Goal: Transaction & Acquisition: Book appointment/travel/reservation

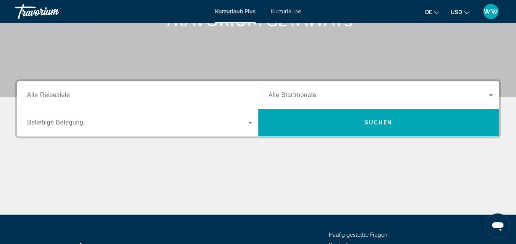
scroll to position [128, 0]
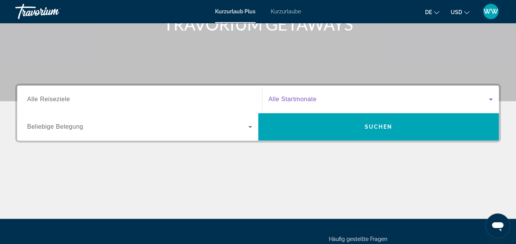
click at [492, 98] on icon "Such-Widget" at bounding box center [490, 99] width 9 height 9
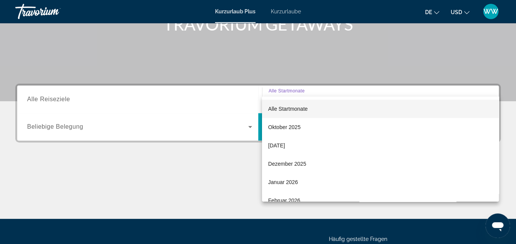
scroll to position [187, 0]
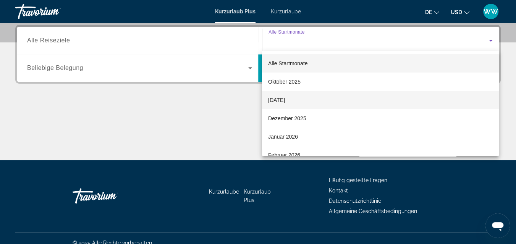
click at [284, 100] on font "[DATE]" at bounding box center [276, 100] width 17 height 6
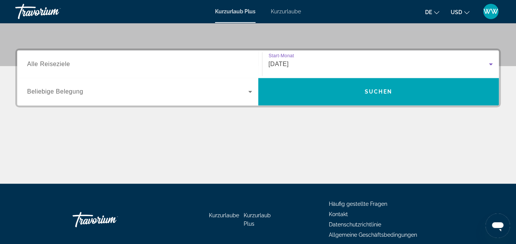
scroll to position [153, 0]
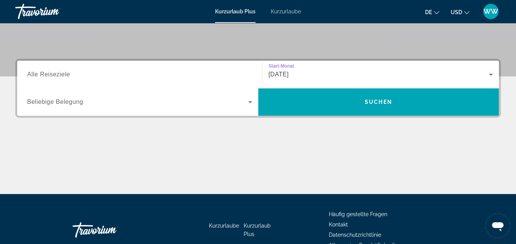
click at [62, 73] on span "Alle Reiseziele" at bounding box center [48, 74] width 43 height 6
click at [62, 73] on input "Destination Alle Reiseziele" at bounding box center [139, 74] width 225 height 9
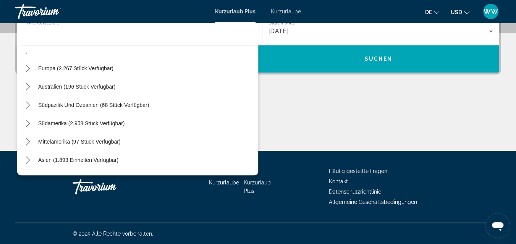
scroll to position [55, 0]
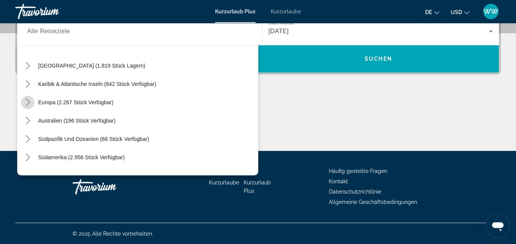
click at [29, 101] on icon "Toggle Europe (2.267 Einheiten verfügbar) Untermenü" at bounding box center [28, 102] width 8 height 8
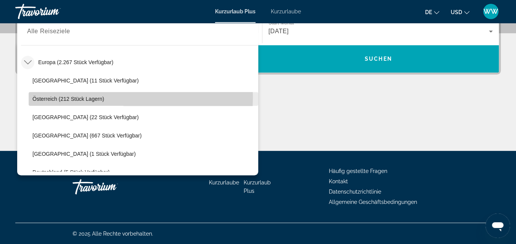
click at [42, 97] on span "Österreich (212 Stück lagern)" at bounding box center [68, 99] width 72 height 6
type input "**********"
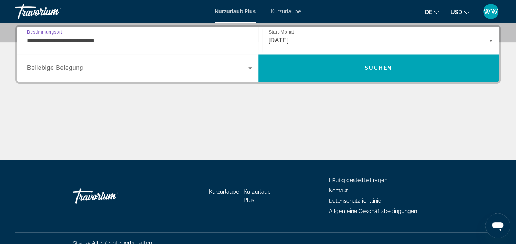
click at [67, 69] on span "Beliebige Belegung" at bounding box center [55, 68] width 56 height 6
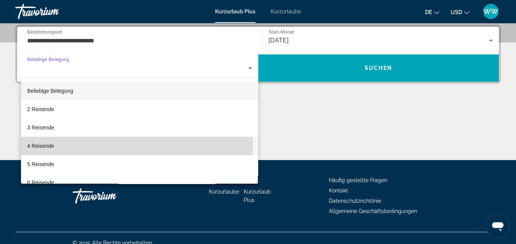
click at [45, 146] on font "4 Reisende" at bounding box center [40, 146] width 27 height 6
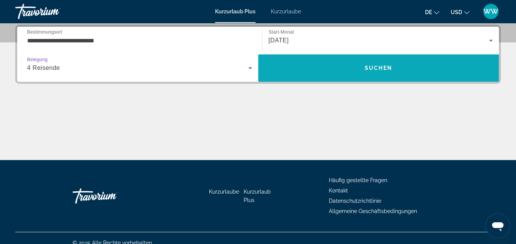
click at [376, 66] on span "Suchen" at bounding box center [378, 68] width 27 height 6
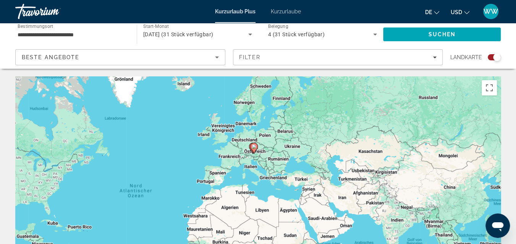
drag, startPoint x: 367, startPoint y: 142, endPoint x: 265, endPoint y: 153, distance: 102.9
click at [265, 153] on div "Um den Modus zum Ziehen mit der Tastatur zu aktivieren, drückst du Alt + Eingab…" at bounding box center [257, 190] width 485 height 229
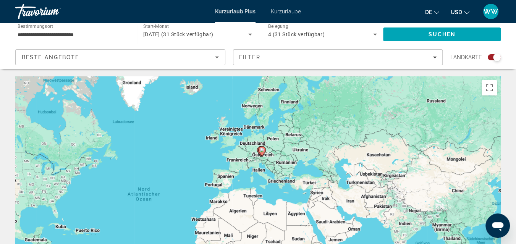
drag, startPoint x: 276, startPoint y: 160, endPoint x: 286, endPoint y: 168, distance: 13.3
click at [283, 161] on div "Um den Modus zum Ziehen mit der Tastatur zu aktivieren, drückst du Alt + Eingab…" at bounding box center [257, 190] width 485 height 229
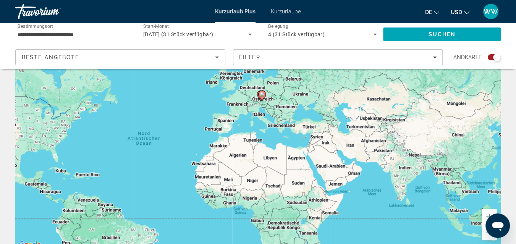
scroll to position [68, 0]
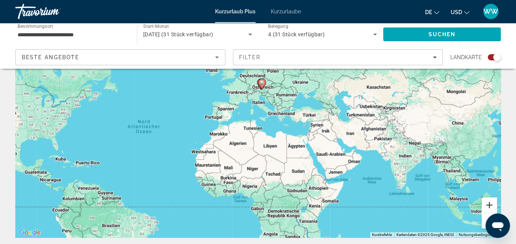
click at [489, 202] on button "Vergrößern" at bounding box center [488, 204] width 15 height 15
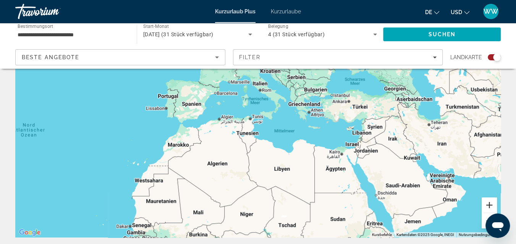
click at [489, 202] on button "Vergrößern" at bounding box center [488, 204] width 15 height 15
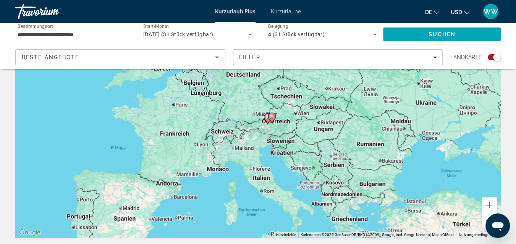
drag, startPoint x: 381, startPoint y: 123, endPoint x: 381, endPoint y: 258, distance: 135.9
click at [381, 176] on html "**********" at bounding box center [258, 54] width 516 height 244
click at [489, 203] on button "Vergrößern" at bounding box center [488, 204] width 15 height 15
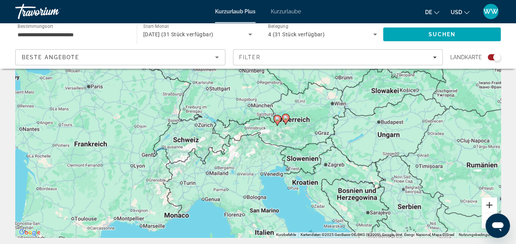
click at [489, 203] on button "Vergrößern" at bounding box center [488, 204] width 15 height 15
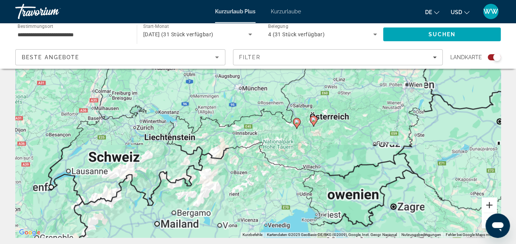
click at [489, 203] on button "Vergrößern" at bounding box center [488, 204] width 15 height 15
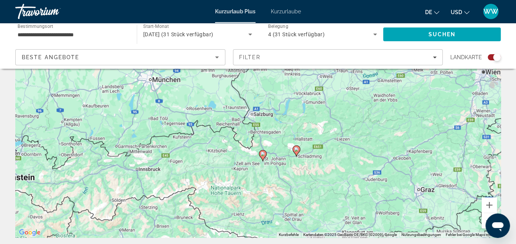
drag, startPoint x: 401, startPoint y: 142, endPoint x: 329, endPoint y: 170, distance: 77.0
click at [329, 170] on div "Um den Modus zum Ziehen mit der Tastatur zu aktivieren, drückst du Alt + Eingab…" at bounding box center [257, 122] width 485 height 229
click at [489, 203] on button "Vergrößern" at bounding box center [488, 204] width 15 height 15
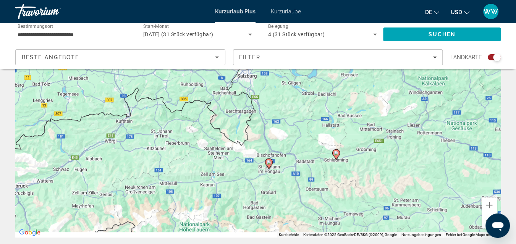
drag, startPoint x: 315, startPoint y: 174, endPoint x: 313, endPoint y: 144, distance: 31.0
click at [314, 143] on div "Um den Modus zum Ziehen mit der Tastatur zu aktivieren, drückst du Alt + Eingab…" at bounding box center [257, 122] width 485 height 229
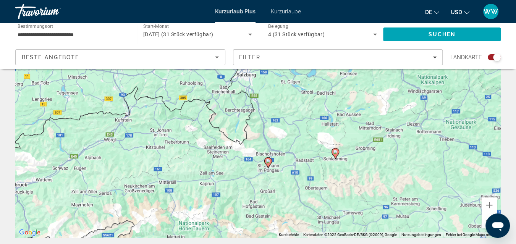
click at [268, 161] on image "Hauptinhalt" at bounding box center [268, 161] width 5 height 5
type input "**********"
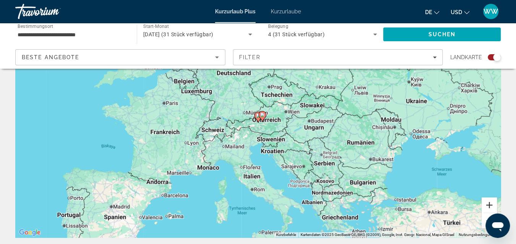
click at [488, 203] on button "Vergrößern" at bounding box center [488, 204] width 15 height 15
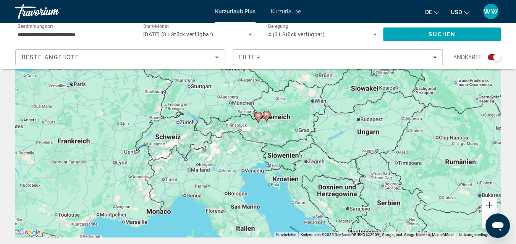
click at [488, 203] on button "Vergrößern" at bounding box center [488, 204] width 15 height 15
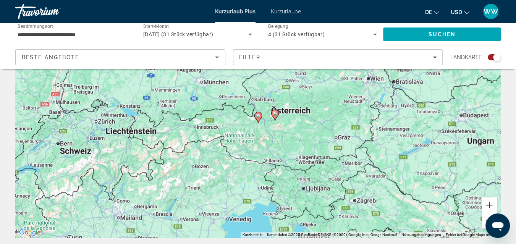
click at [488, 203] on button "Vergrößern" at bounding box center [488, 204] width 15 height 15
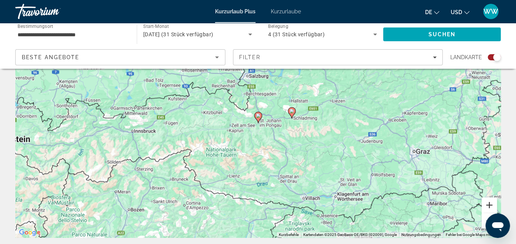
click at [488, 203] on button "Vergrößern" at bounding box center [488, 204] width 15 height 15
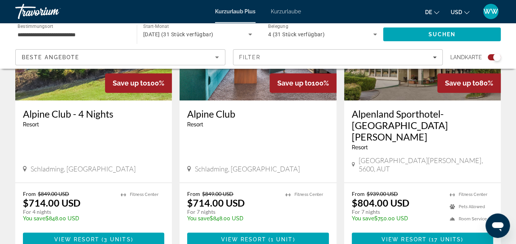
scroll to position [375, 0]
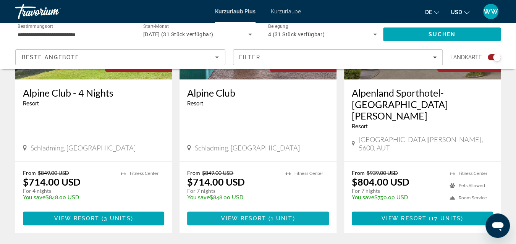
click at [245, 215] on span "View Resort" at bounding box center [243, 218] width 45 height 6
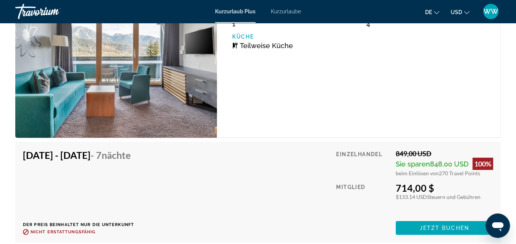
scroll to position [1636, 0]
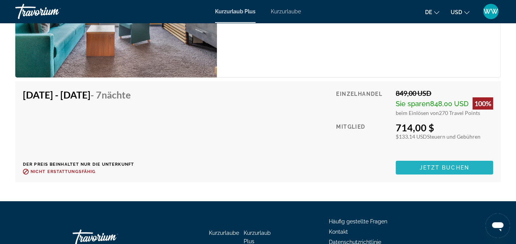
click at [436, 171] on span "Jetzt buchen" at bounding box center [444, 168] width 50 height 6
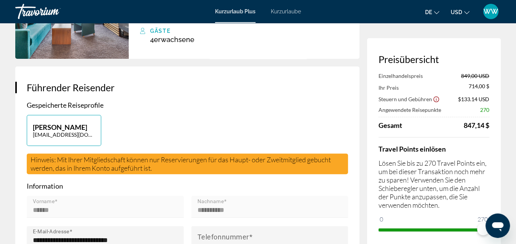
scroll to position [102, 0]
drag, startPoint x: 482, startPoint y: 229, endPoint x: 521, endPoint y: 242, distance: 41.8
click at [516, 142] on html "Skip to main content Kurzurlaub Plus Kurzurlaube De English Español Français It…" at bounding box center [258, 20] width 516 height 244
drag, startPoint x: 470, startPoint y: 230, endPoint x: 390, endPoint y: 226, distance: 79.5
click at [390, 226] on span "ngx-Schieberegler" at bounding box center [390, 229] width 12 height 12
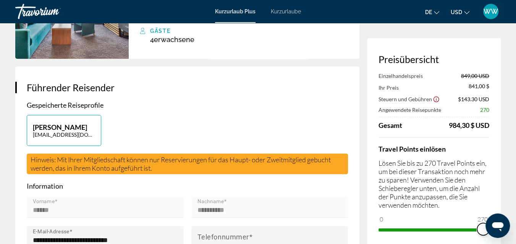
drag, startPoint x: 390, startPoint y: 228, endPoint x: 520, endPoint y: 212, distance: 131.2
click at [516, 142] on html "Skip to main content Kurzurlaub Plus Kurzurlaube De English Español Français It…" at bounding box center [258, 20] width 516 height 244
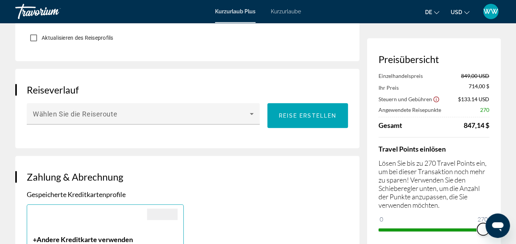
scroll to position [409, 0]
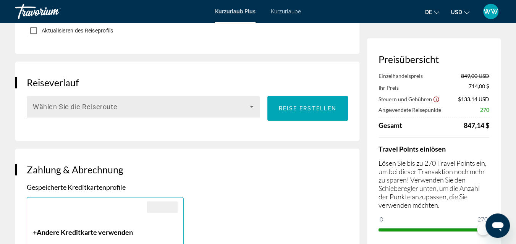
click at [252, 111] on icon "Hauptinhalt" at bounding box center [251, 106] width 9 height 9
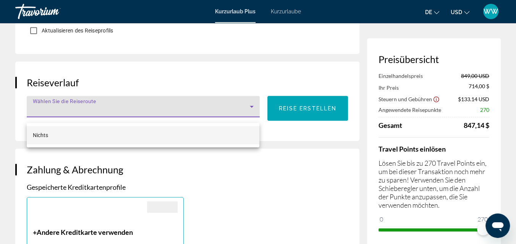
click at [252, 113] on div at bounding box center [258, 122] width 516 height 244
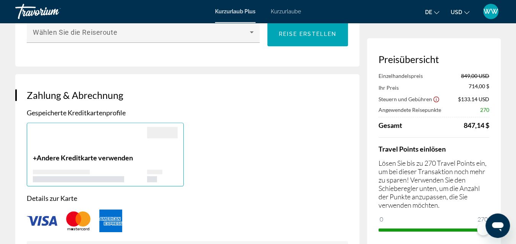
scroll to position [511, 0]
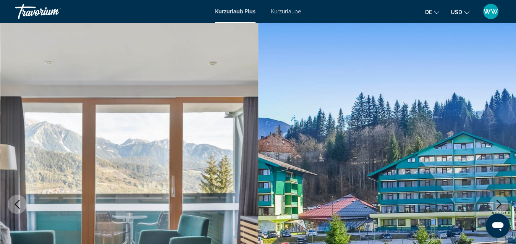
click at [288, 11] on span "Kurzurlaube" at bounding box center [286, 11] width 30 height 6
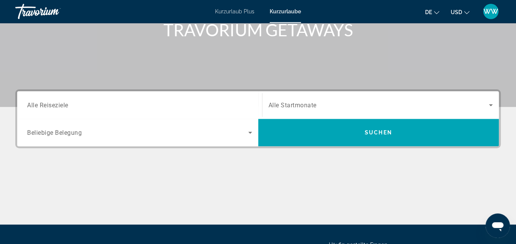
scroll to position [136, 0]
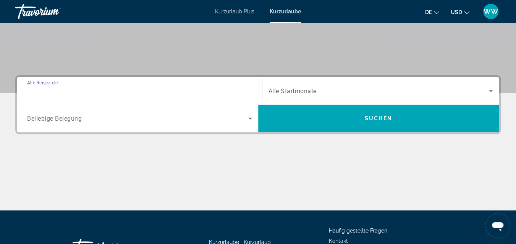
click at [90, 88] on input "Destination Alle Reiseziele" at bounding box center [139, 91] width 225 height 9
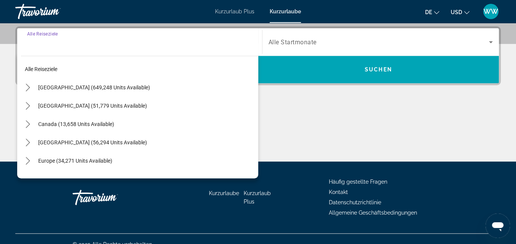
scroll to position [187, 0]
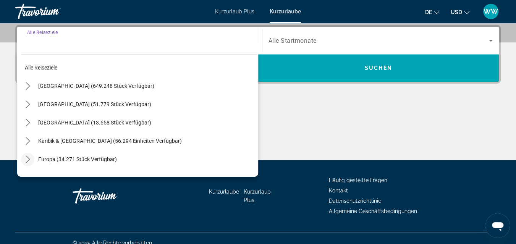
click at [29, 158] on icon "Toggle Europe (34.271 Einheiten verfügbar) Untermenü" at bounding box center [28, 159] width 4 height 8
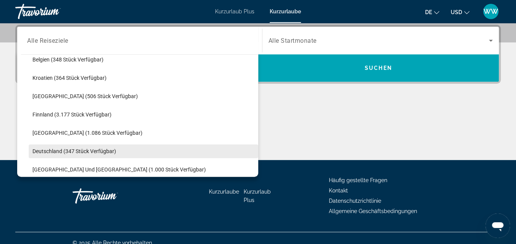
scroll to position [163, 0]
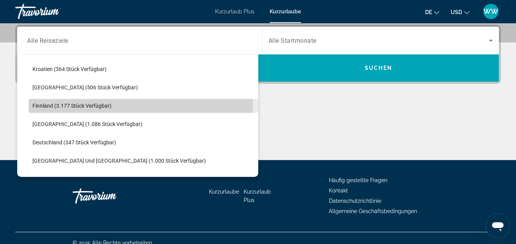
click at [45, 105] on span "Finnland (3.177 Stück verfügbar)" at bounding box center [71, 106] width 79 height 6
type input "**********"
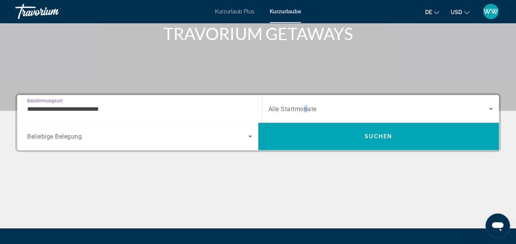
click at [306, 110] on span "Alle Startmonate" at bounding box center [292, 108] width 48 height 7
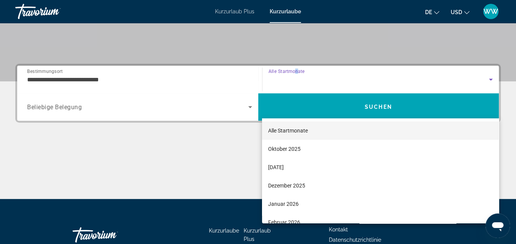
scroll to position [187, 0]
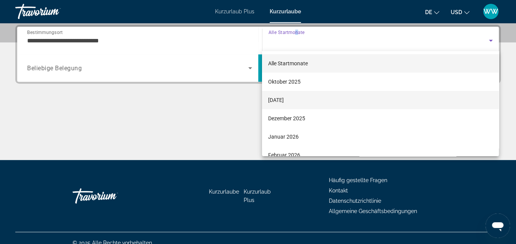
drag, startPoint x: 306, startPoint y: 110, endPoint x: 282, endPoint y: 101, distance: 25.2
click at [282, 101] on font "[DATE]" at bounding box center [276, 100] width 16 height 6
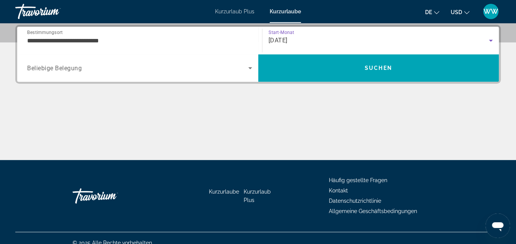
click at [68, 69] on span "Beliebige Belegung" at bounding box center [54, 68] width 55 height 7
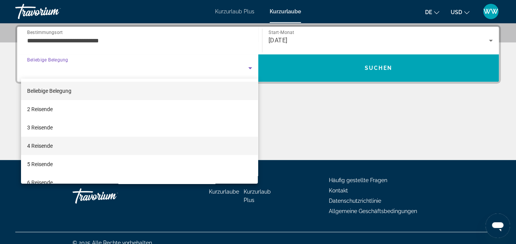
click at [47, 144] on font "4 Reisende" at bounding box center [40, 146] width 26 height 6
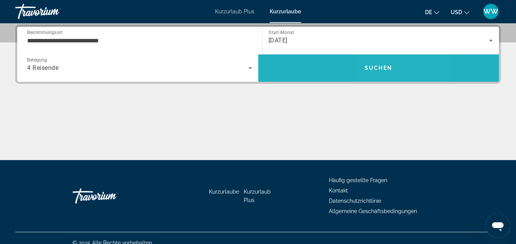
click at [382, 67] on span "Suchen" at bounding box center [378, 68] width 27 height 6
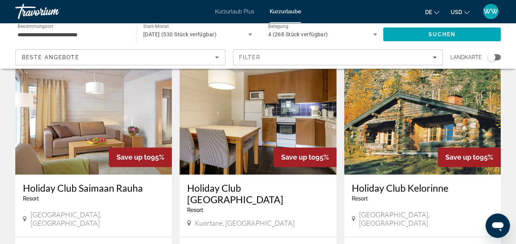
scroll to position [545, 0]
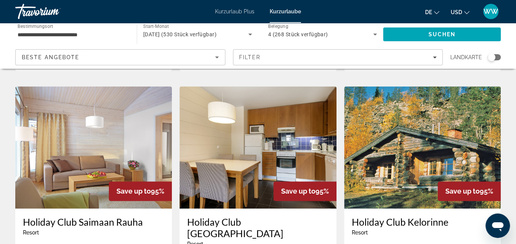
click at [412, 126] on img "Hauptinhalt" at bounding box center [422, 147] width 157 height 122
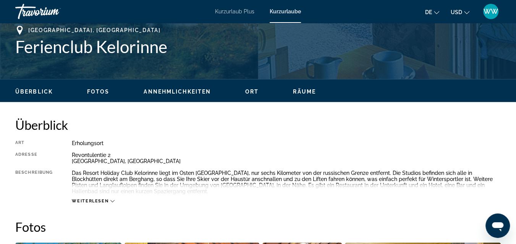
scroll to position [340, 0]
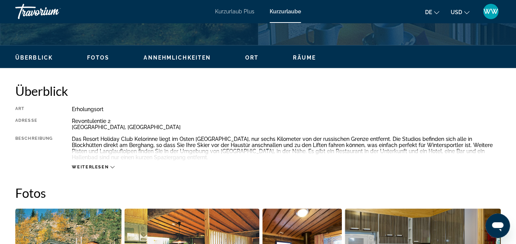
click at [111, 165] on icon "Hauptinhalt" at bounding box center [112, 167] width 4 height 4
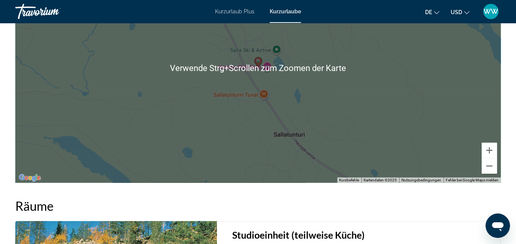
scroll to position [1125, 0]
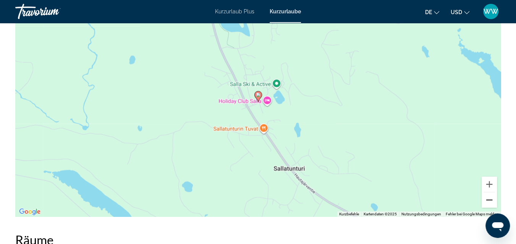
click at [489, 207] on button "Verkleinern" at bounding box center [488, 199] width 15 height 15
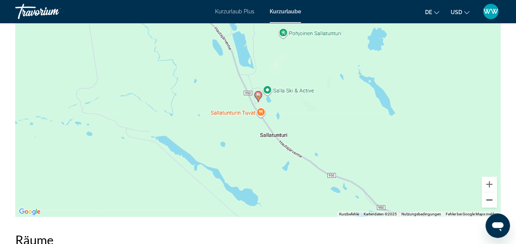
click at [489, 207] on button "Verkleinern" at bounding box center [488, 199] width 15 height 15
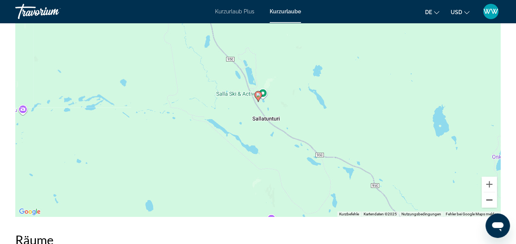
click at [489, 207] on button "Verkleinern" at bounding box center [488, 199] width 15 height 15
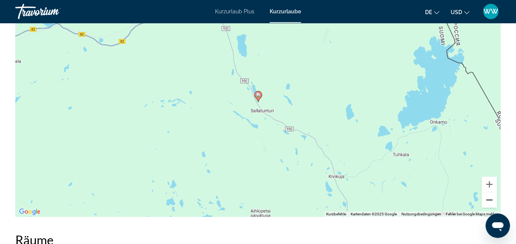
click at [489, 207] on button "Verkleinern" at bounding box center [488, 199] width 15 height 15
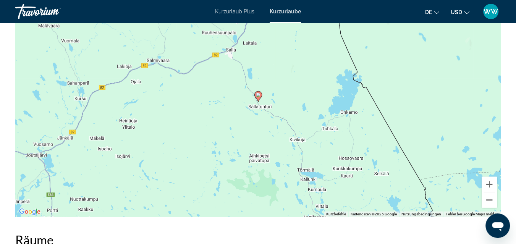
click at [489, 207] on button "Verkleinern" at bounding box center [488, 199] width 15 height 15
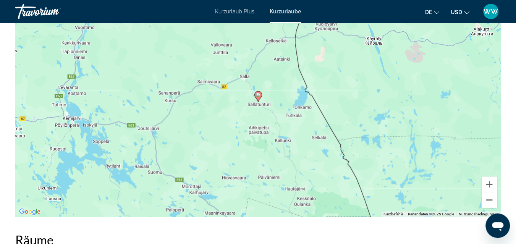
click at [489, 207] on button "Verkleinern" at bounding box center [488, 199] width 15 height 15
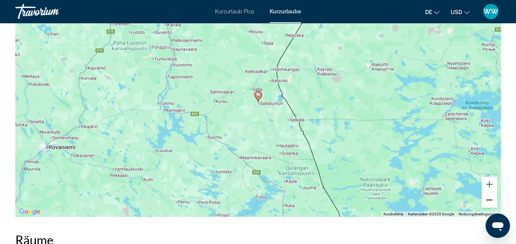
click at [489, 207] on button "Verkleinern" at bounding box center [488, 199] width 15 height 15
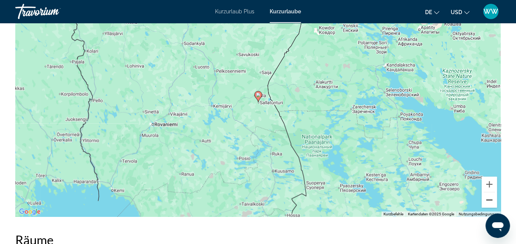
click at [489, 207] on button "Verkleinern" at bounding box center [488, 199] width 15 height 15
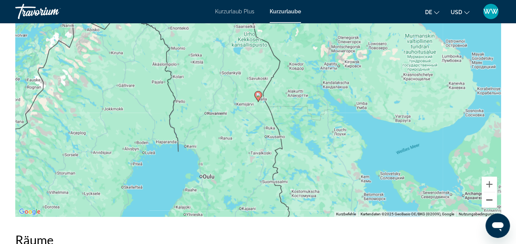
click at [489, 207] on button "Verkleinern" at bounding box center [488, 199] width 15 height 15
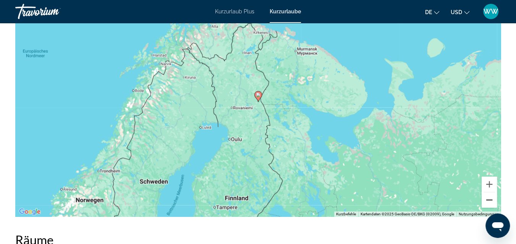
click at [489, 207] on button "Verkleinern" at bounding box center [488, 199] width 15 height 15
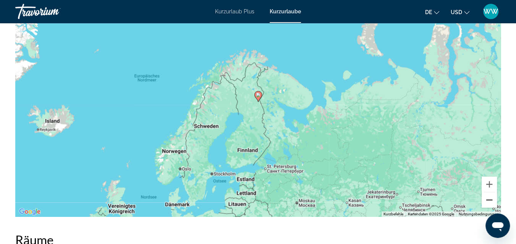
click at [489, 207] on button "Verkleinern" at bounding box center [488, 199] width 15 height 15
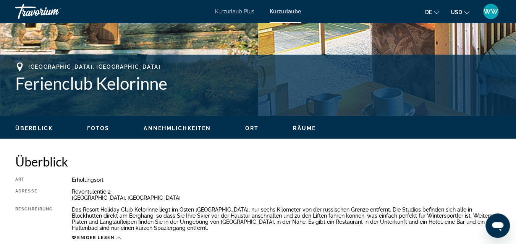
scroll to position [273, 0]
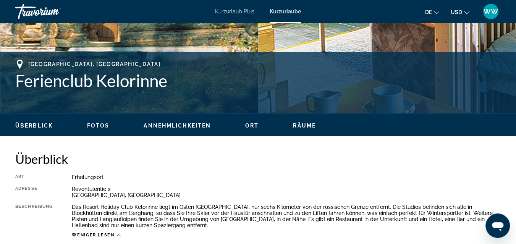
click at [310, 126] on span "Räume" at bounding box center [304, 126] width 23 height 6
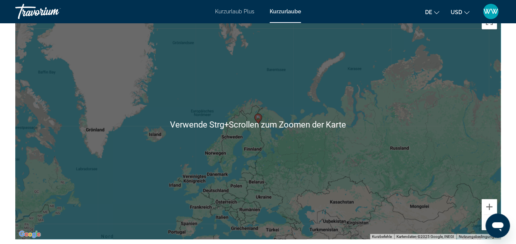
scroll to position [1080, 0]
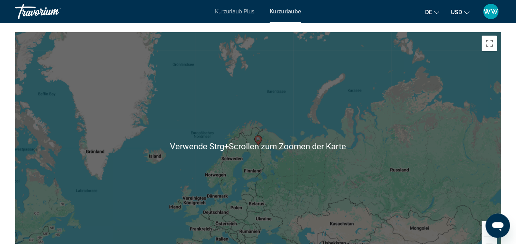
click at [289, 11] on span "Kurzurlaube" at bounding box center [284, 11] width 31 height 6
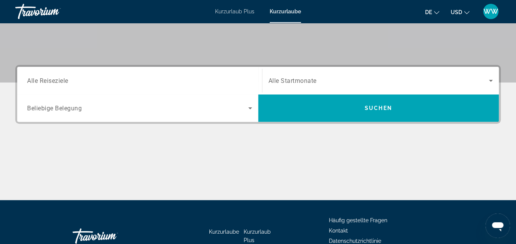
scroll to position [136, 0]
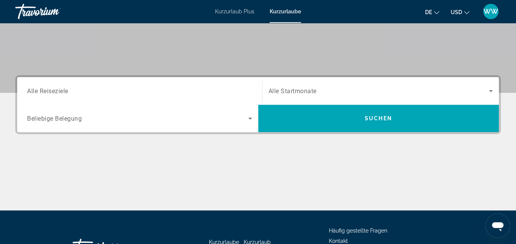
click at [312, 90] on span "Alle Startmonate" at bounding box center [292, 90] width 48 height 7
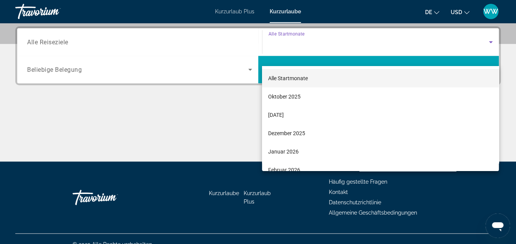
scroll to position [187, 0]
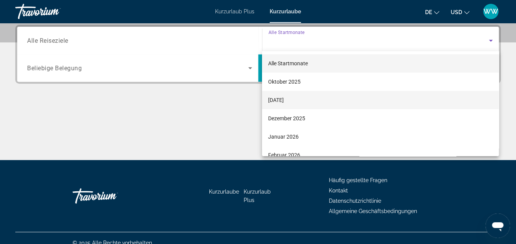
click at [284, 100] on font "[DATE]" at bounding box center [276, 100] width 16 height 6
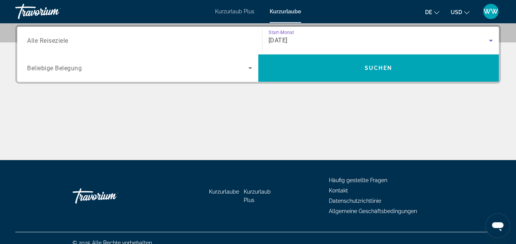
click at [71, 69] on span "Beliebige Belegung" at bounding box center [54, 68] width 55 height 7
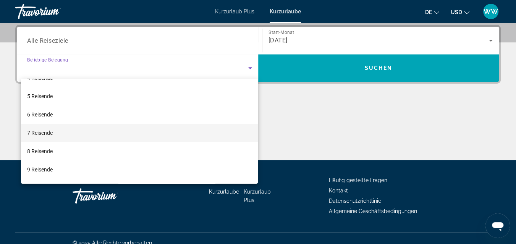
scroll to position [84, 0]
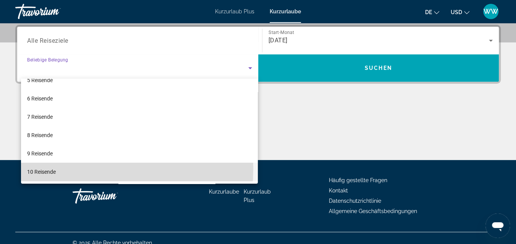
click at [42, 169] on font "10 Reisende" at bounding box center [41, 172] width 29 height 6
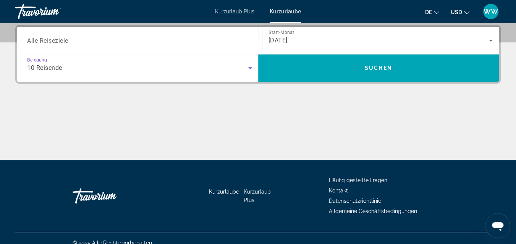
click at [61, 40] on span "Alle Reiseziele" at bounding box center [47, 40] width 41 height 7
click at [61, 40] on input "Destination Alle Reiseziele" at bounding box center [139, 40] width 225 height 9
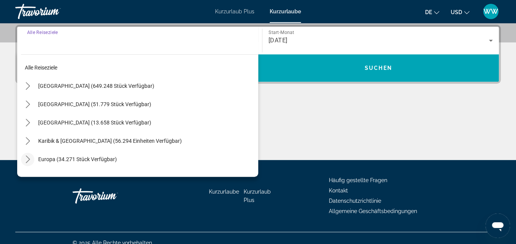
click at [27, 158] on icon "Toggle Europe (34.271 Einheiten verfügbar) Untermenü" at bounding box center [28, 159] width 8 height 8
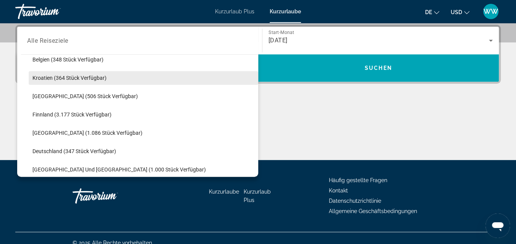
scroll to position [163, 0]
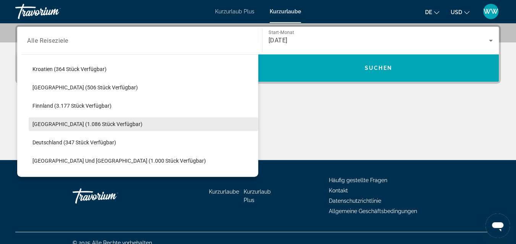
click at [44, 125] on span "[GEOGRAPHIC_DATA] (1.086 Stück verfügbar)" at bounding box center [87, 124] width 110 height 6
type input "**********"
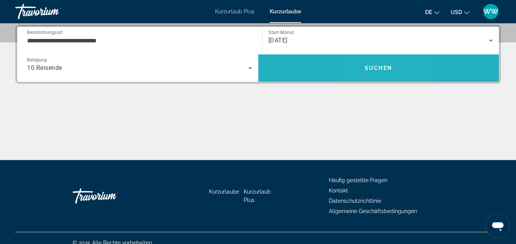
click at [370, 68] on span "Suchen" at bounding box center [378, 68] width 27 height 6
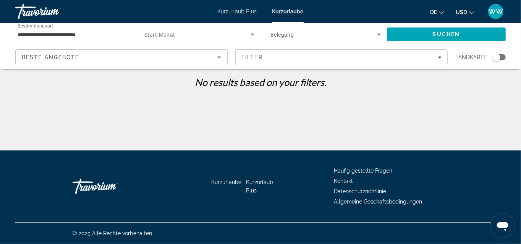
click at [442, 12] on icon "Sprache ändern" at bounding box center [441, 12] width 5 height 5
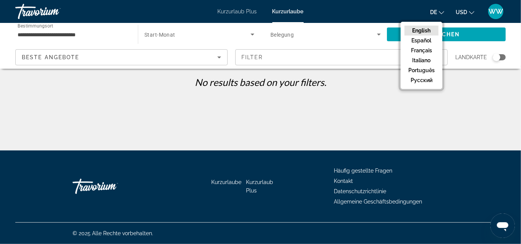
click at [442, 12] on icon "Sprache ändern" at bounding box center [441, 12] width 5 height 5
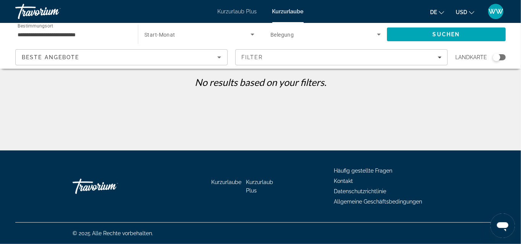
click at [442, 12] on icon "Sprache ändern" at bounding box center [441, 12] width 5 height 5
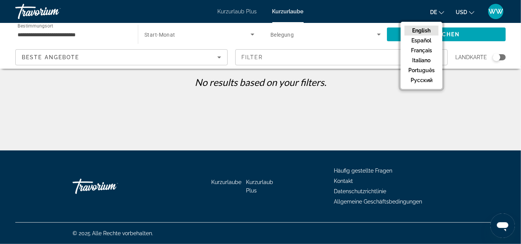
click at [421, 30] on button "English" at bounding box center [421, 31] width 34 height 10
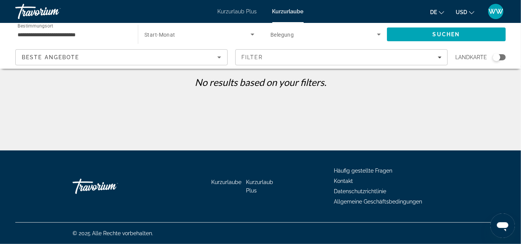
click at [432, 11] on span "De" at bounding box center [433, 12] width 7 height 6
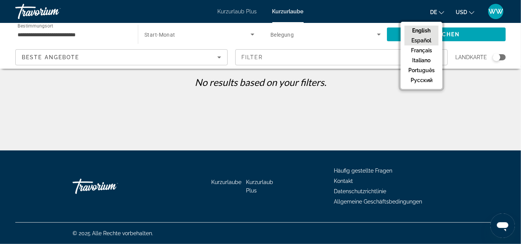
click at [415, 39] on button "Español" at bounding box center [421, 41] width 34 height 10
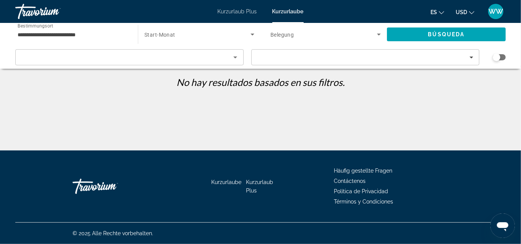
click at [434, 11] on span "Es" at bounding box center [433, 12] width 6 height 6
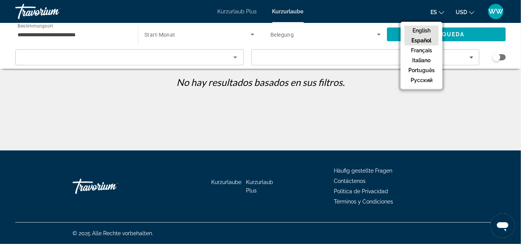
click at [420, 29] on button "English" at bounding box center [421, 31] width 34 height 10
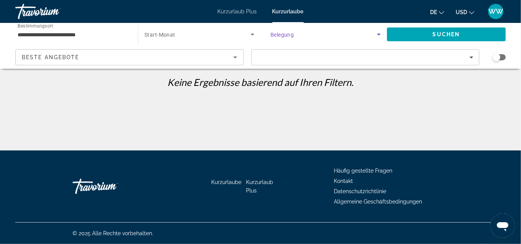
click at [305, 37] on span "Such-Widget" at bounding box center [323, 34] width 107 height 9
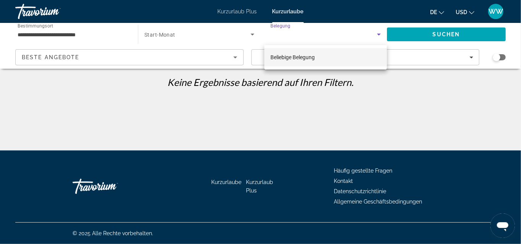
click at [305, 37] on div at bounding box center [260, 122] width 521 height 244
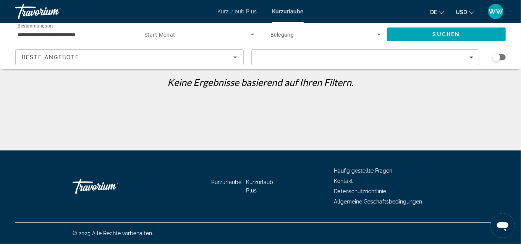
click at [174, 34] on span "Such-Widget" at bounding box center [197, 34] width 106 height 9
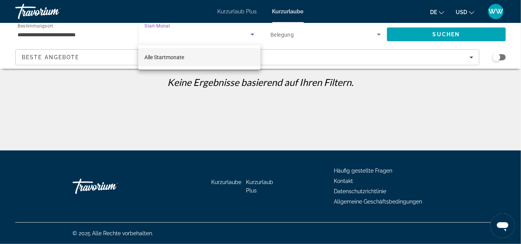
click at [174, 34] on div at bounding box center [260, 122] width 521 height 244
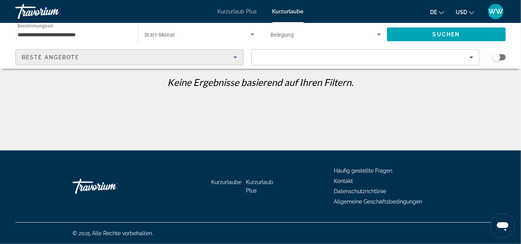
click at [122, 56] on div "Beste Angebote" at bounding box center [127, 57] width 211 height 9
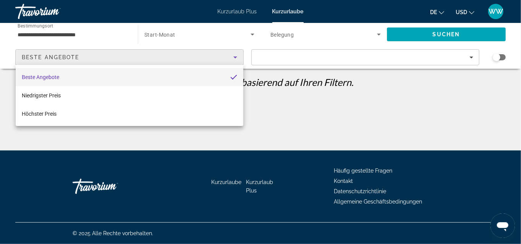
click at [122, 56] on div at bounding box center [260, 122] width 521 height 244
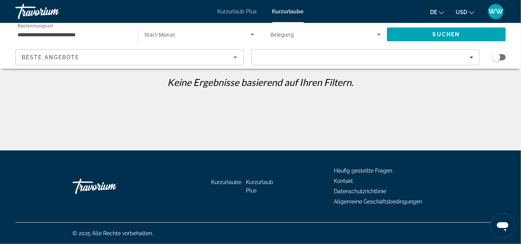
click at [291, 10] on span "Kurzurlaube" at bounding box center [287, 11] width 31 height 6
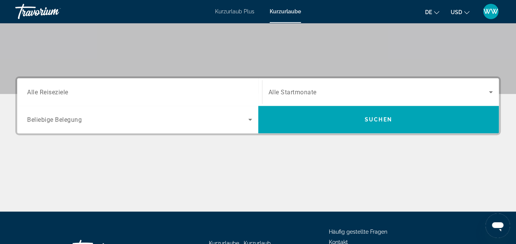
scroll to position [136, 0]
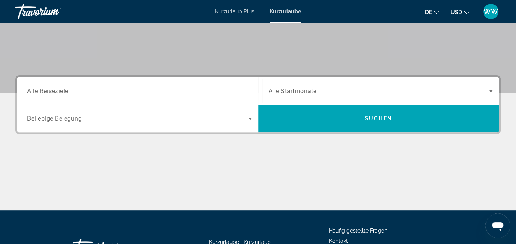
click at [79, 92] on input "Destination Alle Reiseziele" at bounding box center [139, 91] width 225 height 9
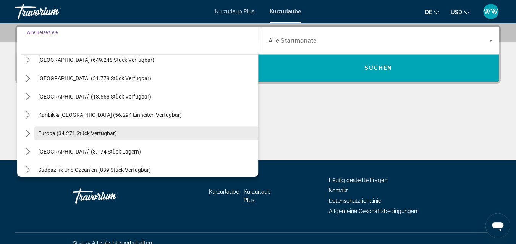
scroll to position [34, 0]
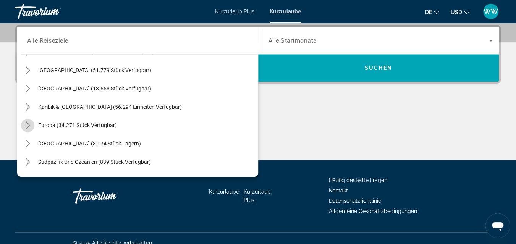
click at [28, 123] on icon "Toggle Europe (34.271 Einheiten verfügbar) Untermenü" at bounding box center [28, 125] width 4 height 8
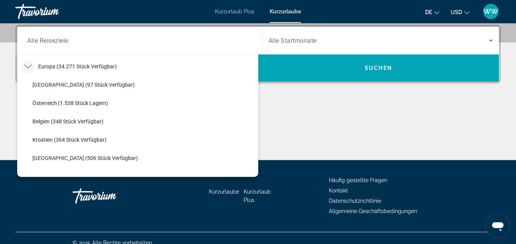
scroll to position [95, 0]
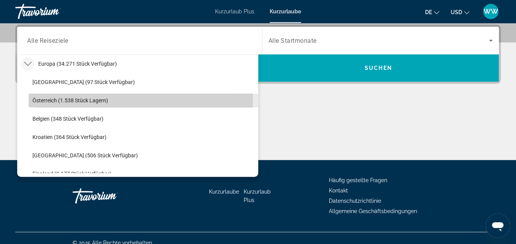
click at [47, 99] on span "Österreich (1.538 Stück lagern)" at bounding box center [70, 100] width 76 height 6
type input "**********"
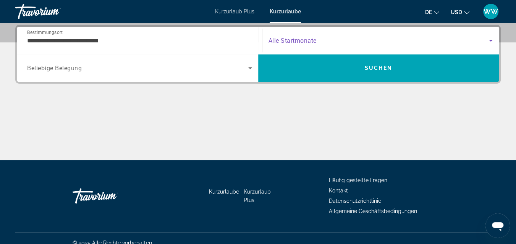
click at [329, 38] on span "Such-Widget" at bounding box center [378, 40] width 221 height 9
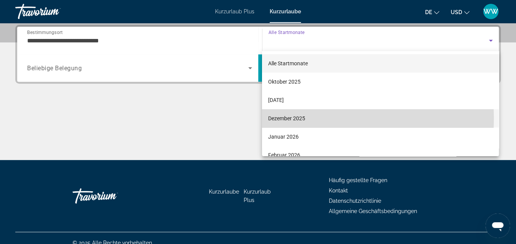
click at [275, 118] on font "Dezember 2025" at bounding box center [286, 118] width 37 height 6
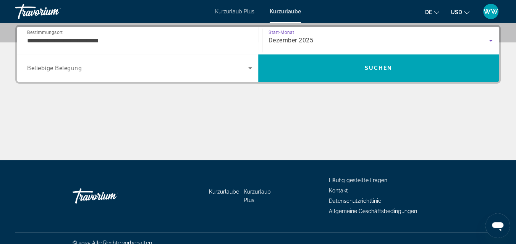
click at [73, 68] on span "Beliebige Belegung" at bounding box center [54, 68] width 55 height 7
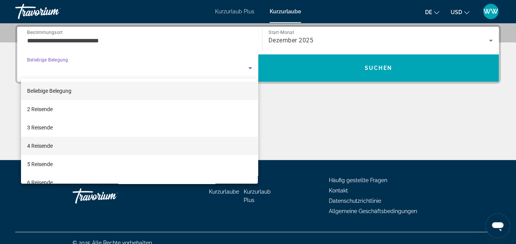
click at [39, 146] on font "4 Reisende" at bounding box center [40, 146] width 26 height 6
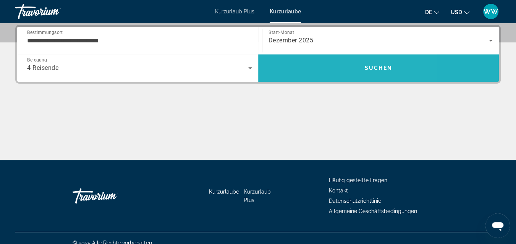
click at [371, 67] on span "Suchen" at bounding box center [378, 68] width 27 height 6
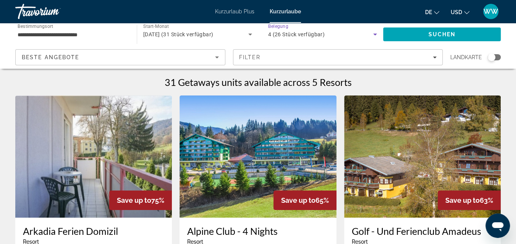
click at [376, 34] on icon "Such-Widget" at bounding box center [374, 34] width 9 height 9
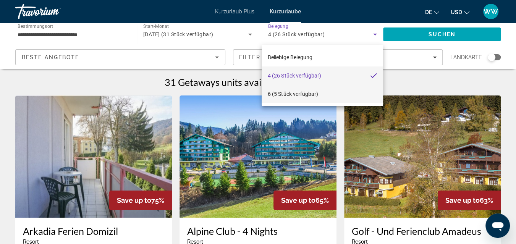
scroll to position [68, 0]
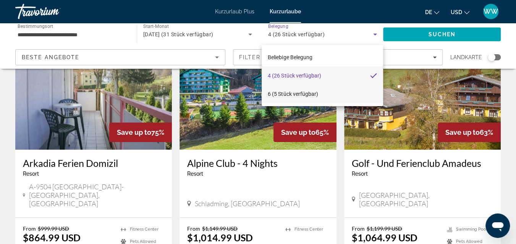
click at [282, 94] on font "6 (5 Stück verfügbar)" at bounding box center [293, 94] width 50 height 6
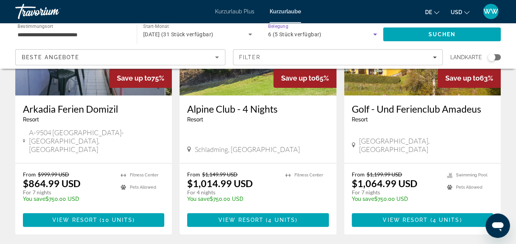
scroll to position [102, 0]
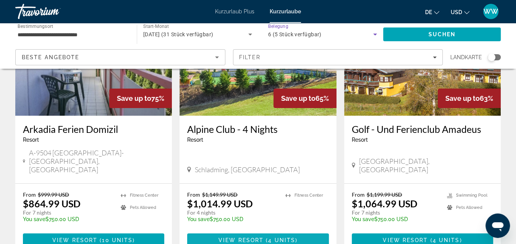
click at [250, 237] on span "View Resort" at bounding box center [240, 240] width 45 height 6
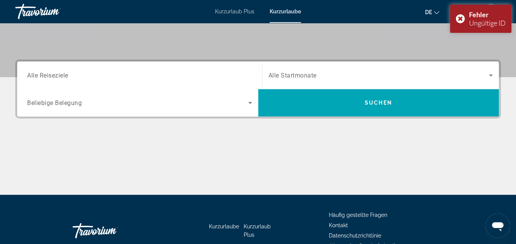
scroll to position [128, 0]
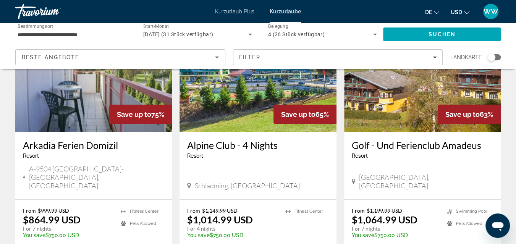
scroll to position [136, 0]
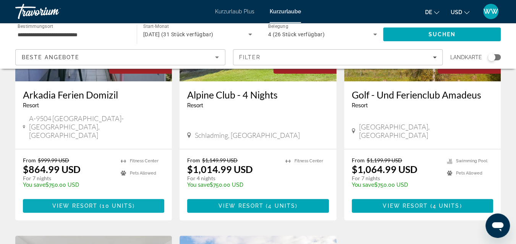
click at [86, 203] on span "View Resort" at bounding box center [74, 206] width 45 height 6
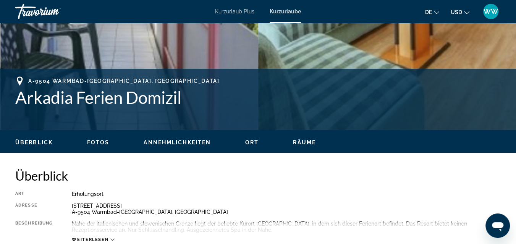
scroll to position [239, 0]
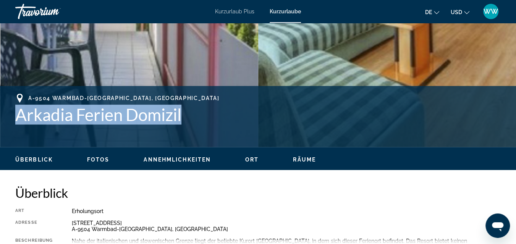
drag, startPoint x: 184, startPoint y: 115, endPoint x: 17, endPoint y: 116, distance: 166.8
click at [17, 116] on h1 "Arkadia Ferien Domizil" at bounding box center [257, 115] width 485 height 20
copy h1 "Arkadia Ferien Domizil"
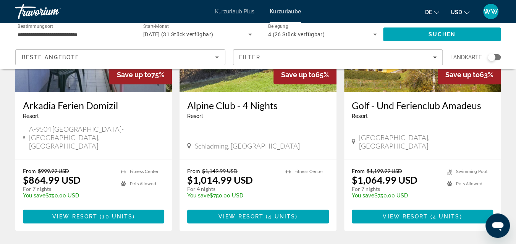
scroll to position [136, 0]
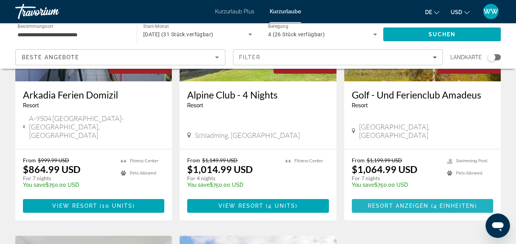
click at [420, 203] on font "Resort anzeigen ( 4 Einheiten )" at bounding box center [422, 206] width 109 height 6
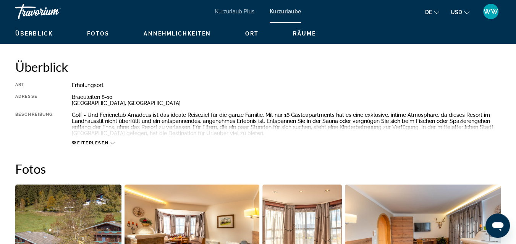
scroll to position [375, 0]
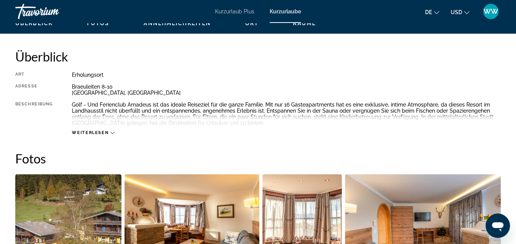
click at [112, 132] on icon "Hauptinhalt" at bounding box center [112, 133] width 4 height 4
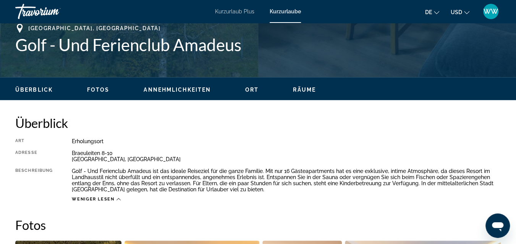
scroll to position [273, 0]
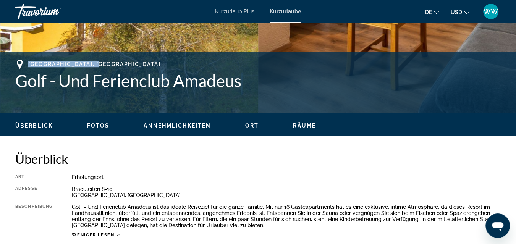
drag, startPoint x: 105, startPoint y: 62, endPoint x: 28, endPoint y: 61, distance: 77.1
click at [28, 61] on div "[GEOGRAPHIC_DATA], [GEOGRAPHIC_DATA]" at bounding box center [257, 64] width 485 height 9
copy span "[GEOGRAPHIC_DATA], [GEOGRAPHIC_DATA]"
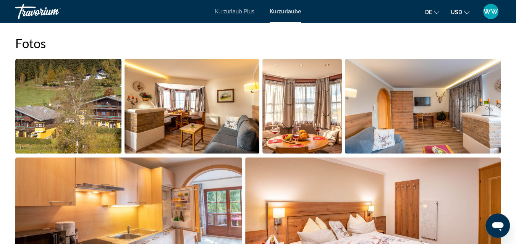
scroll to position [524, 0]
